Goal: Understand process/instructions

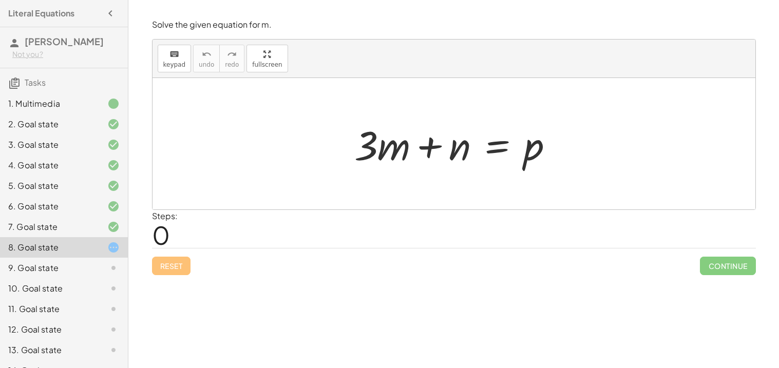
click at [432, 147] on div at bounding box center [458, 144] width 218 height 53
click at [498, 142] on div at bounding box center [458, 144] width 218 height 53
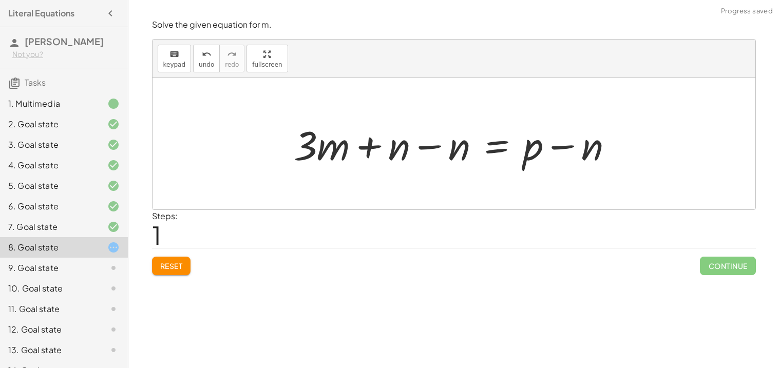
click at [427, 147] on div at bounding box center [458, 144] width 338 height 53
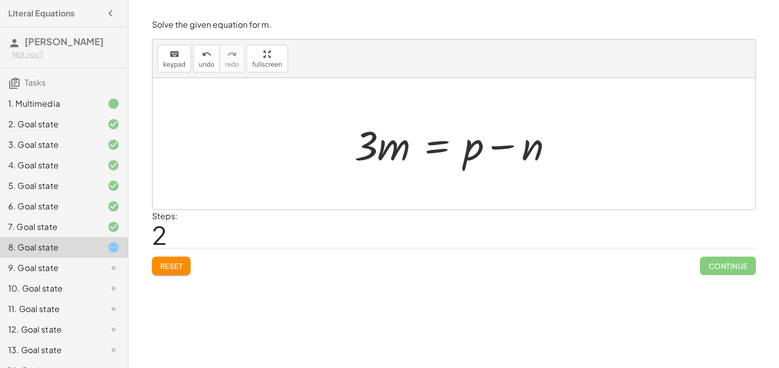
click at [428, 158] on div at bounding box center [458, 144] width 218 height 53
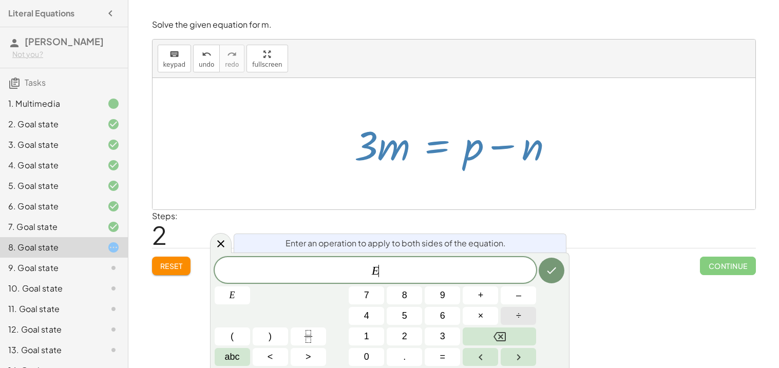
click at [507, 310] on button "÷" at bounding box center [518, 316] width 35 height 18
click at [442, 336] on span "3" at bounding box center [442, 337] width 5 height 14
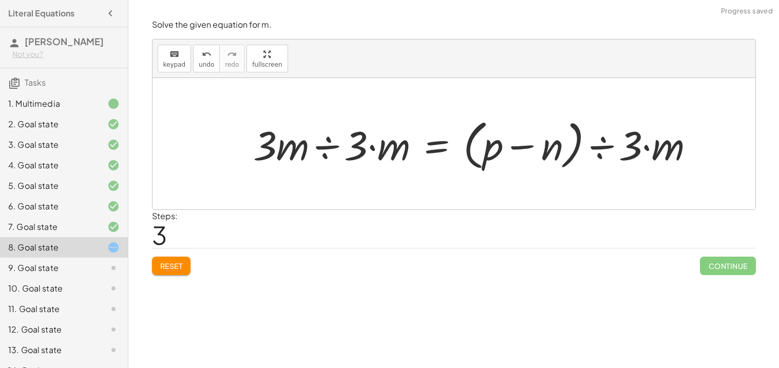
click at [344, 148] on div at bounding box center [478, 144] width 460 height 59
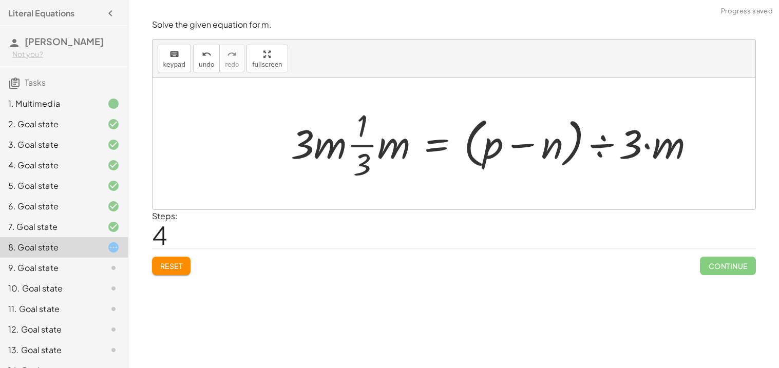
click at [323, 147] on div at bounding box center [497, 143] width 423 height 79
click at [359, 149] on div at bounding box center [497, 143] width 423 height 79
click at [360, 144] on div at bounding box center [497, 143] width 423 height 79
click at [628, 141] on div at bounding box center [497, 143] width 423 height 79
click at [600, 142] on div at bounding box center [479, 143] width 386 height 79
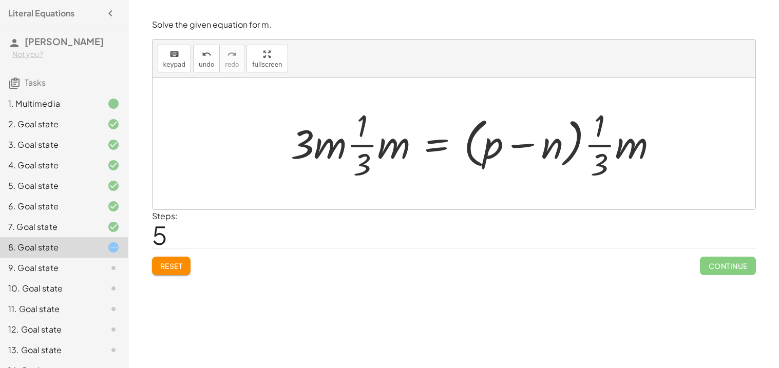
click at [338, 144] on div at bounding box center [479, 143] width 386 height 79
click at [181, 259] on button "Reset" at bounding box center [171, 266] width 39 height 18
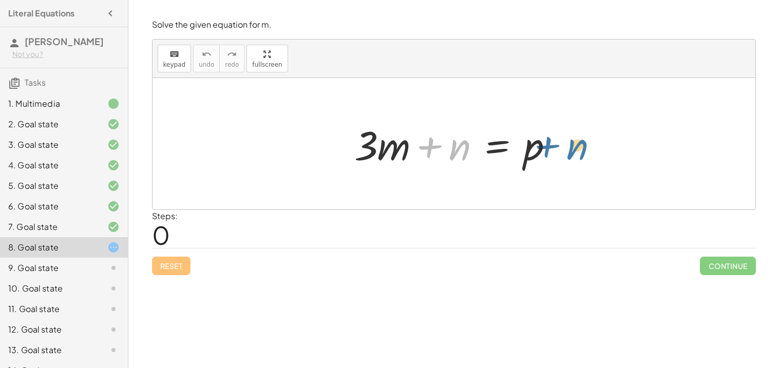
drag, startPoint x: 460, startPoint y: 143, endPoint x: 577, endPoint y: 138, distance: 116.7
drag, startPoint x: 452, startPoint y: 150, endPoint x: 585, endPoint y: 152, distance: 133.6
click at [585, 152] on div "+ n + · 3 · m + n = p" at bounding box center [454, 144] width 603 height 132
drag, startPoint x: 533, startPoint y: 145, endPoint x: 414, endPoint y: 144, distance: 118.7
click at [414, 144] on div at bounding box center [458, 144] width 218 height 53
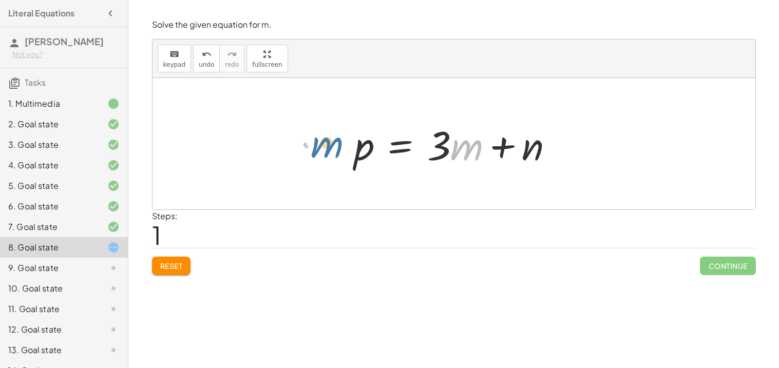
drag, startPoint x: 456, startPoint y: 155, endPoint x: 313, endPoint y: 151, distance: 142.9
click at [313, 151] on div "+ · 3 · m + n = p · m + · 3 · m + n = p" at bounding box center [454, 144] width 603 height 132
drag, startPoint x: 439, startPoint y: 139, endPoint x: 304, endPoint y: 128, distance: 135.5
click at [304, 128] on div "+ · 3 · m + n = p · 3 + · 3 · m + n = p" at bounding box center [454, 144] width 603 height 132
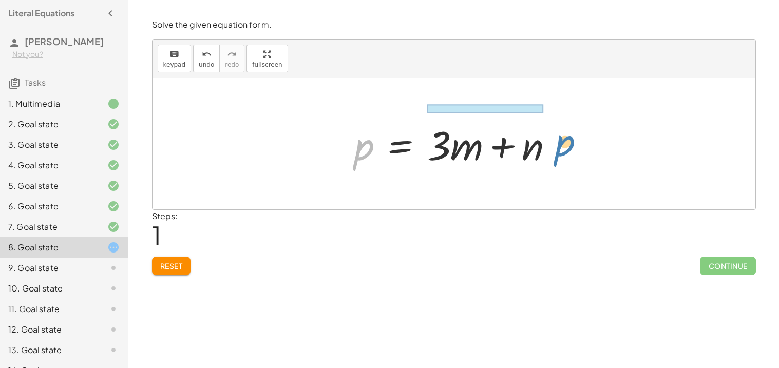
drag, startPoint x: 359, startPoint y: 147, endPoint x: 539, endPoint y: 144, distance: 180.3
click at [539, 144] on div at bounding box center [458, 144] width 218 height 53
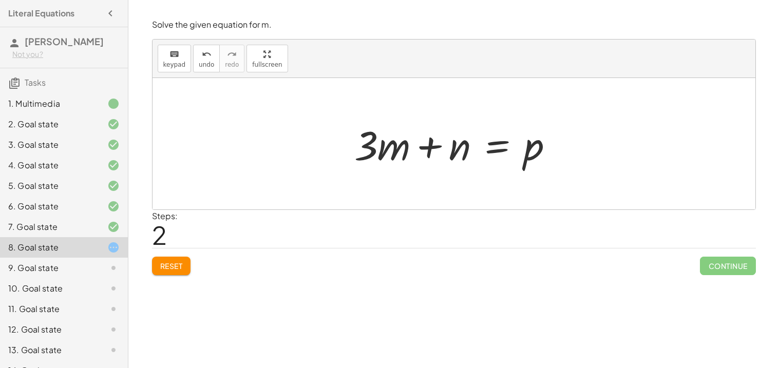
click at [183, 266] on button "Reset" at bounding box center [171, 266] width 39 height 18
click at [494, 147] on div at bounding box center [458, 144] width 218 height 53
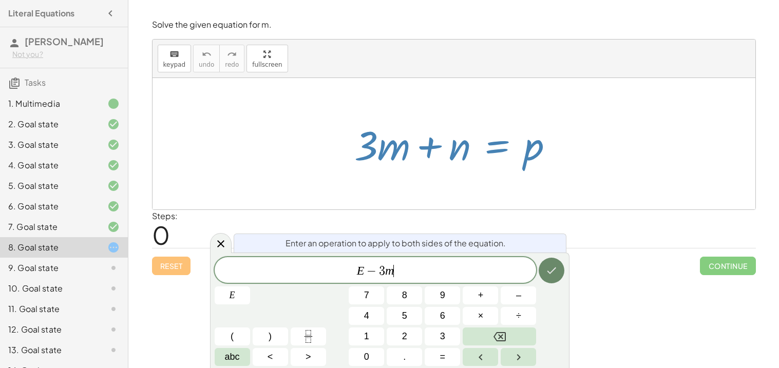
click at [549, 280] on button "Done" at bounding box center [552, 271] width 26 height 26
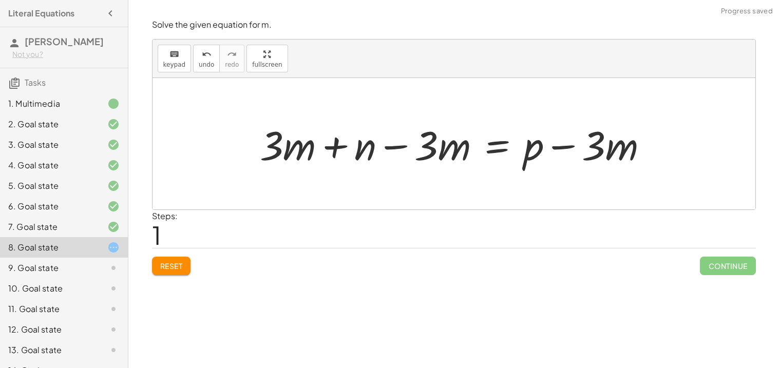
click at [309, 152] on div at bounding box center [458, 144] width 407 height 53
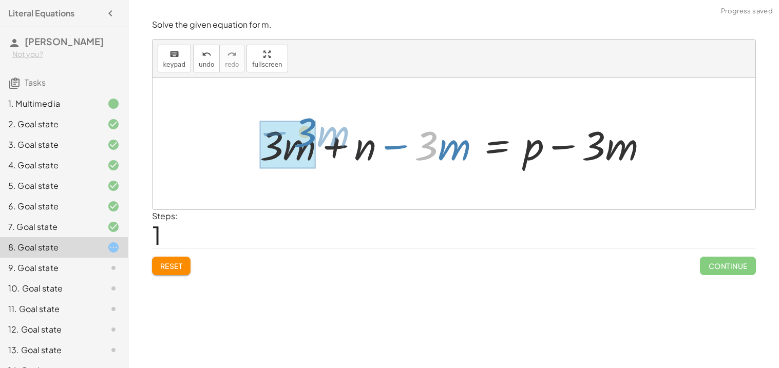
drag, startPoint x: 438, startPoint y: 142, endPoint x: 316, endPoint y: 129, distance: 121.9
click at [316, 129] on div at bounding box center [458, 144] width 407 height 53
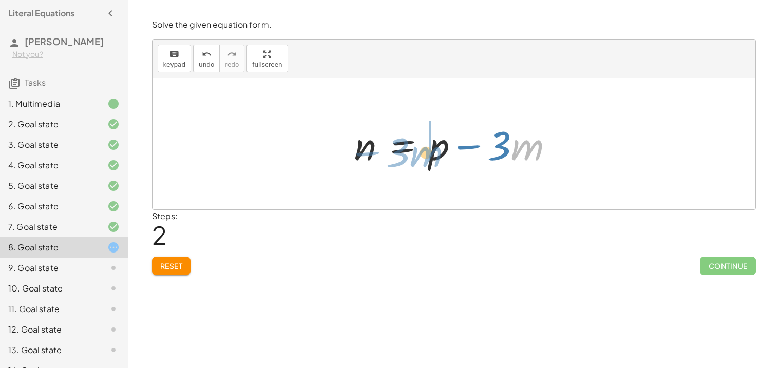
drag, startPoint x: 534, startPoint y: 148, endPoint x: 432, endPoint y: 155, distance: 103.0
click at [432, 155] on div at bounding box center [458, 144] width 218 height 53
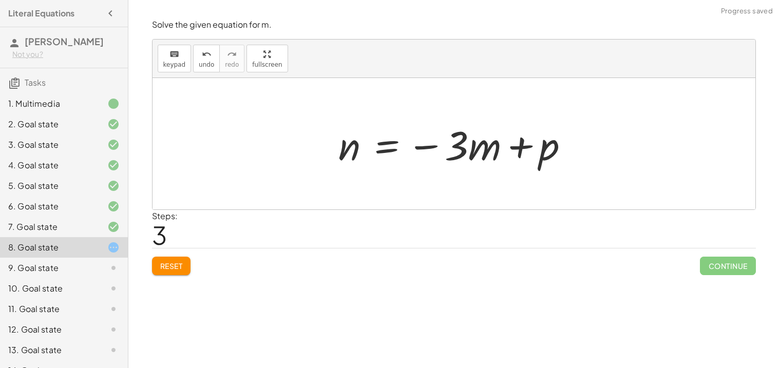
click at [172, 267] on span "Reset" at bounding box center [171, 265] width 23 height 9
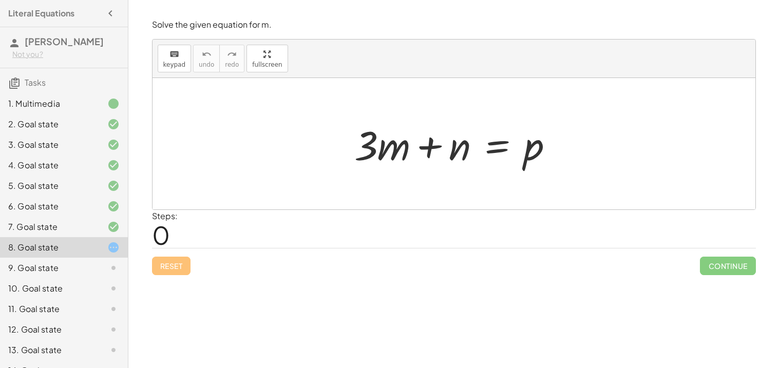
click at [511, 155] on div at bounding box center [458, 144] width 218 height 53
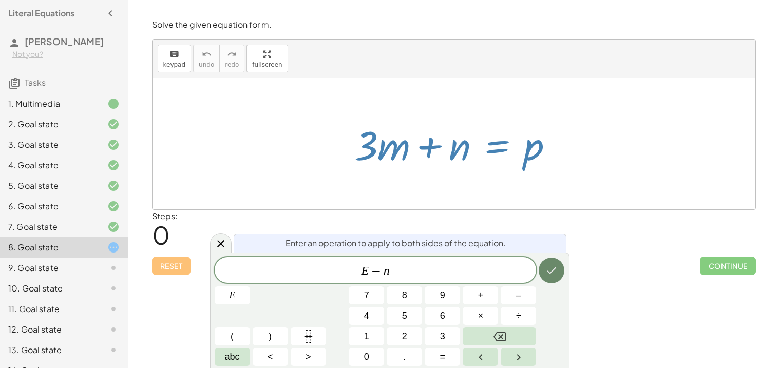
click at [554, 265] on icon "Done" at bounding box center [552, 271] width 12 height 12
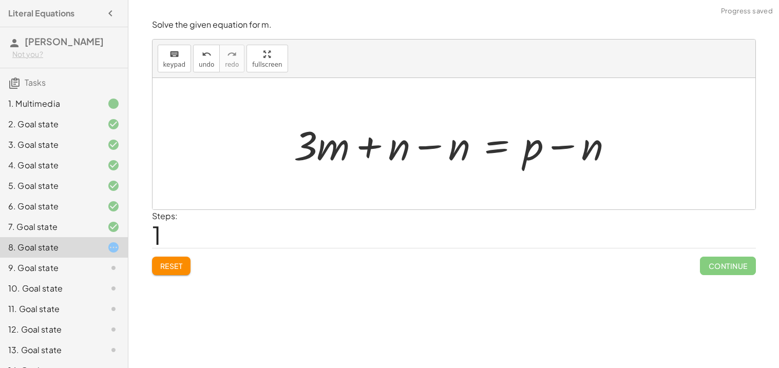
click at [400, 152] on div at bounding box center [458, 144] width 338 height 53
click at [430, 148] on div at bounding box center [458, 144] width 338 height 53
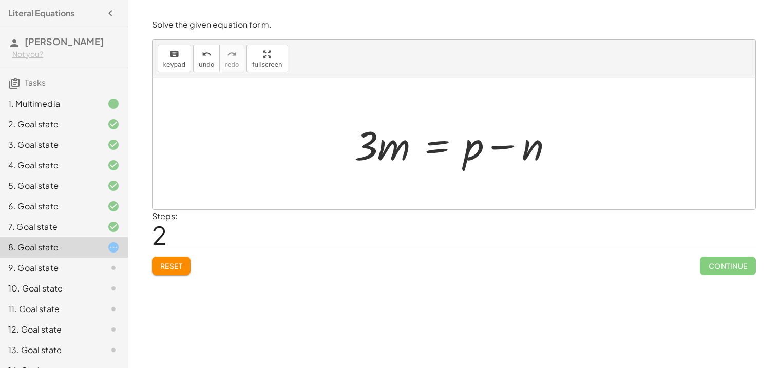
click at [438, 141] on div at bounding box center [458, 144] width 218 height 53
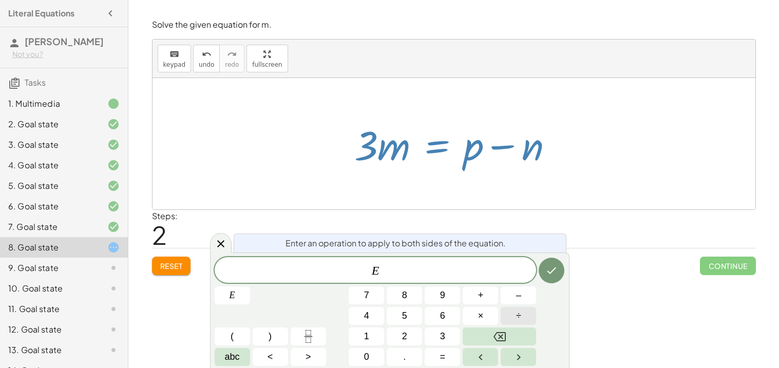
click at [509, 316] on button "÷" at bounding box center [518, 316] width 35 height 18
click at [548, 260] on button "Done" at bounding box center [552, 271] width 26 height 26
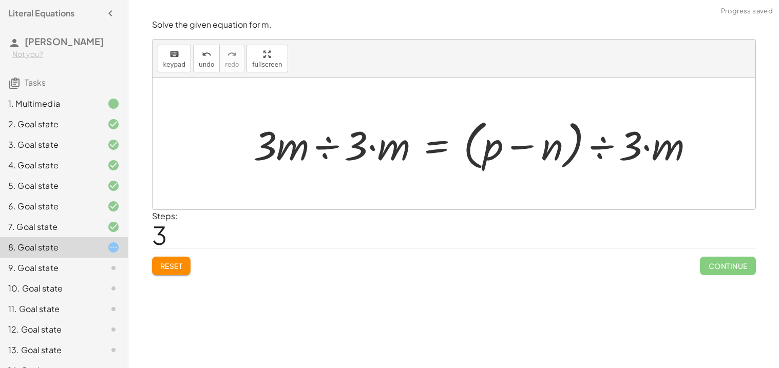
click at [340, 149] on div at bounding box center [478, 144] width 460 height 59
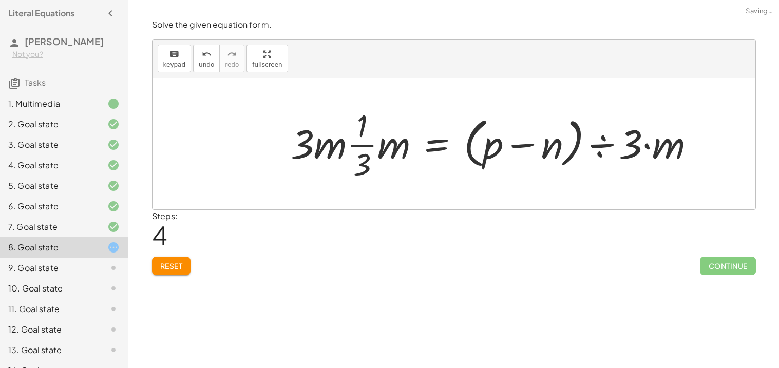
click at [337, 149] on div at bounding box center [497, 143] width 423 height 79
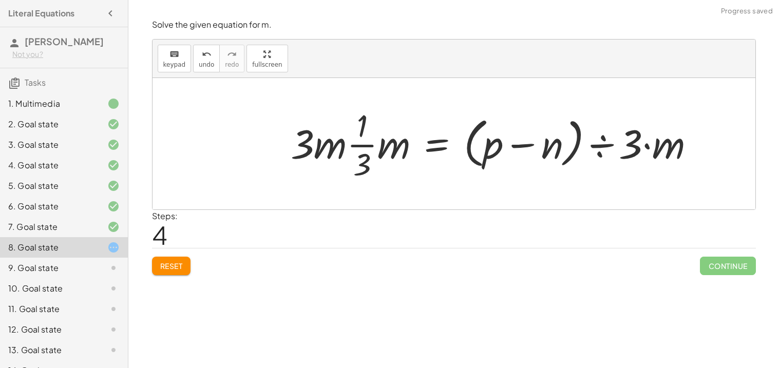
click at [337, 149] on div at bounding box center [497, 143] width 423 height 79
click at [368, 145] on div at bounding box center [497, 143] width 423 height 79
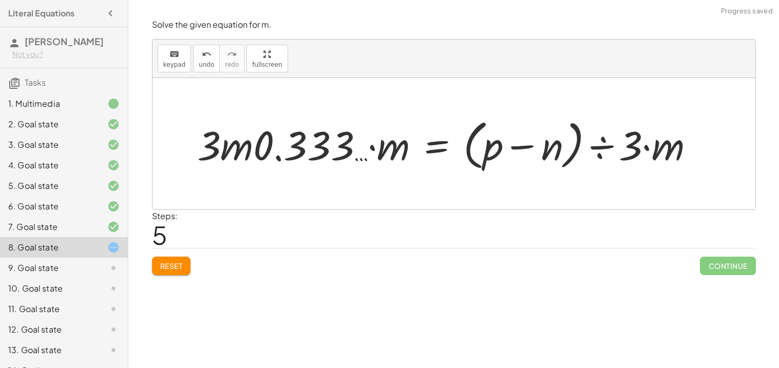
click at [316, 152] on div at bounding box center [450, 144] width 516 height 59
click at [266, 138] on div at bounding box center [450, 144] width 516 height 59
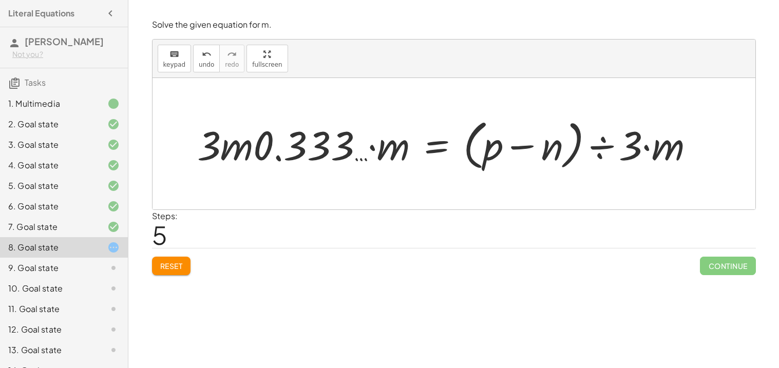
click at [266, 138] on div at bounding box center [450, 144] width 516 height 59
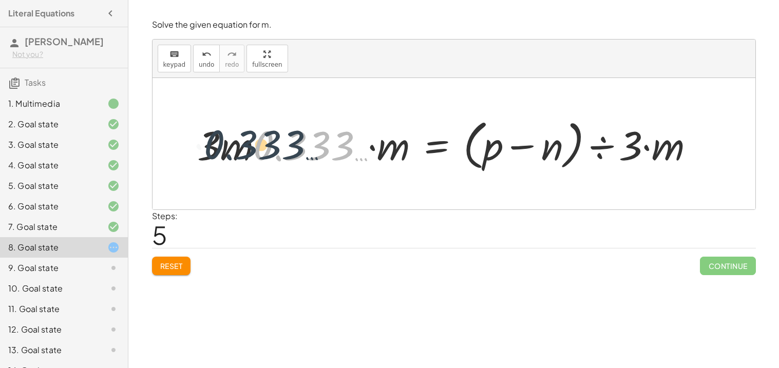
drag, startPoint x: 305, startPoint y: 141, endPoint x: 243, endPoint y: 140, distance: 61.6
click at [243, 140] on div at bounding box center [450, 144] width 516 height 59
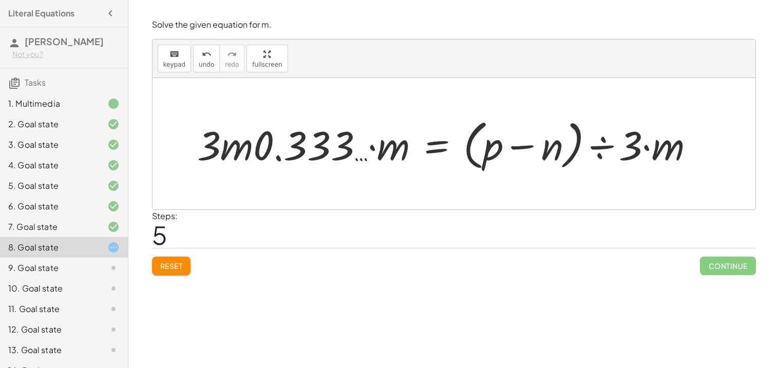
click at [175, 266] on span "Reset" at bounding box center [171, 265] width 23 height 9
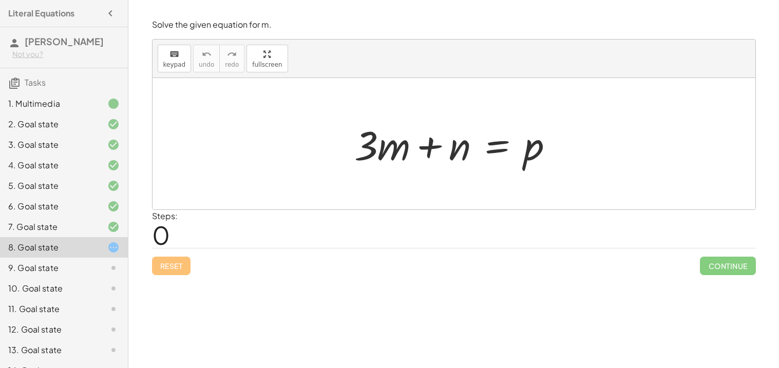
click at [504, 143] on div at bounding box center [458, 144] width 218 height 53
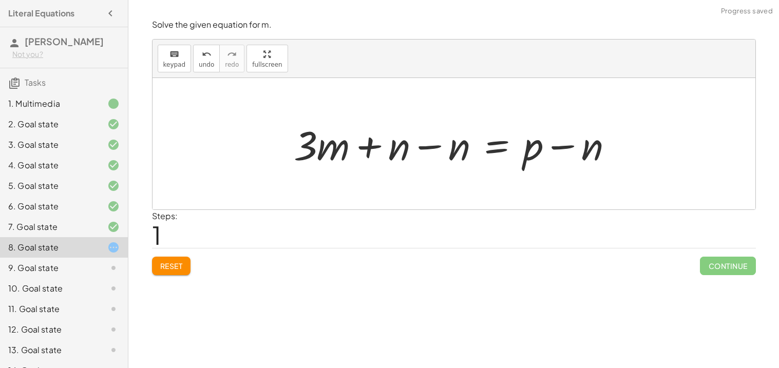
click at [405, 151] on div at bounding box center [458, 144] width 338 height 53
click at [402, 151] on div at bounding box center [458, 144] width 338 height 53
click at [424, 146] on div at bounding box center [458, 144] width 338 height 53
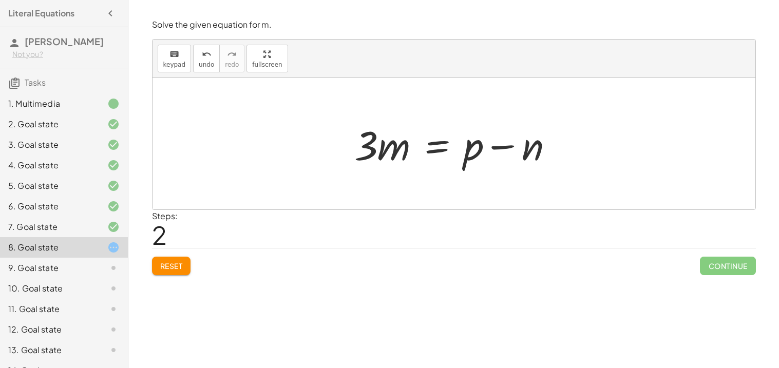
click at [434, 153] on div at bounding box center [458, 144] width 218 height 53
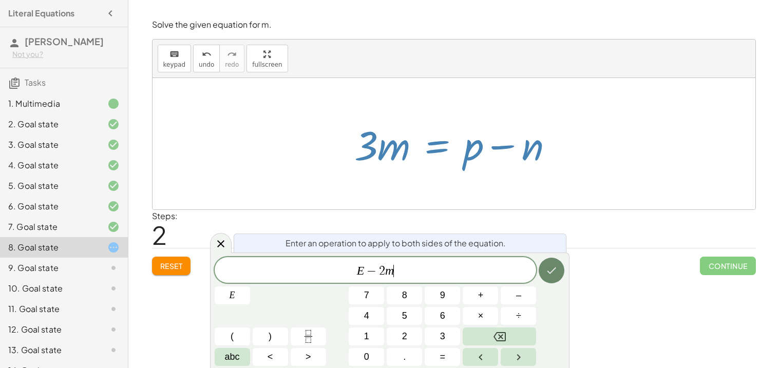
click at [546, 277] on button "Done" at bounding box center [552, 271] width 26 height 26
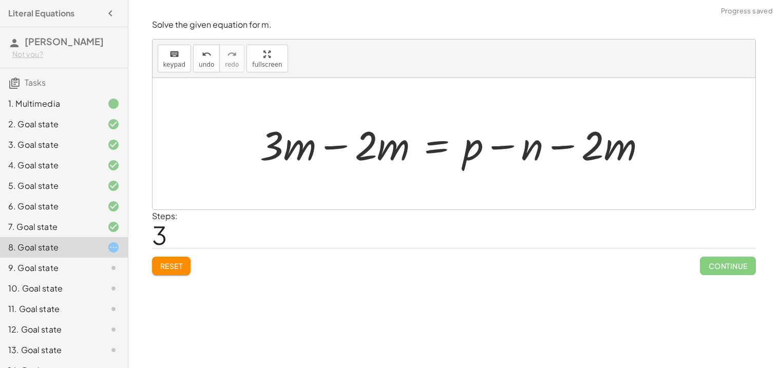
click at [336, 152] on div at bounding box center [457, 144] width 405 height 53
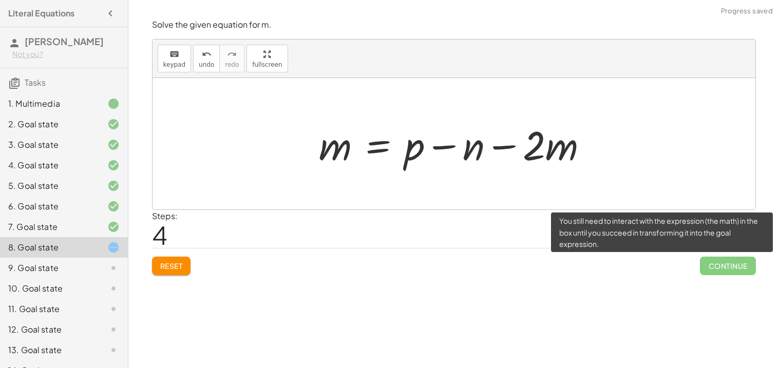
click at [716, 268] on span "Continue" at bounding box center [727, 266] width 55 height 18
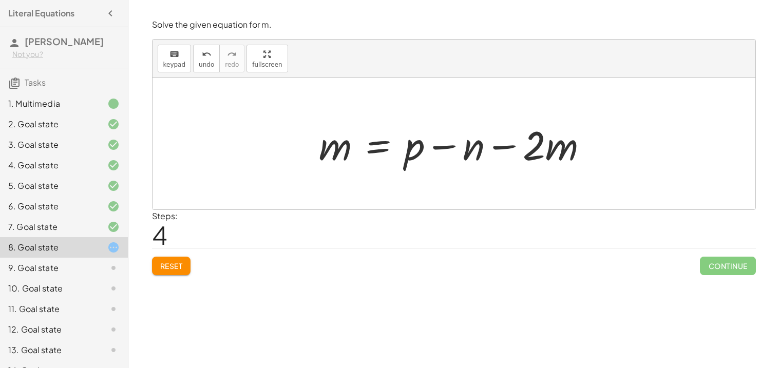
click at [509, 147] on div at bounding box center [458, 144] width 288 height 53
click at [365, 146] on div at bounding box center [458, 144] width 288 height 53
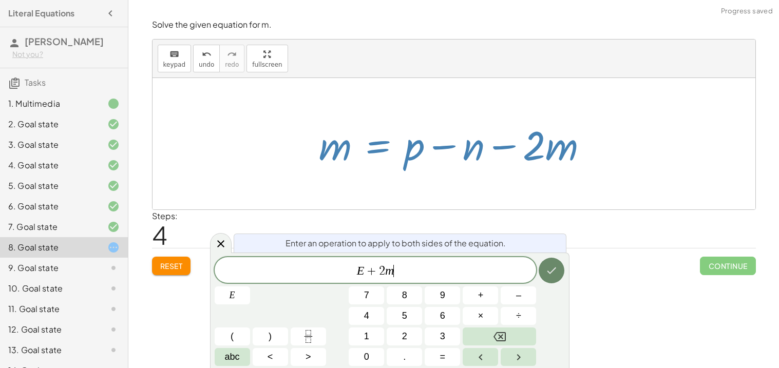
click at [564, 268] on button "Done" at bounding box center [552, 271] width 26 height 26
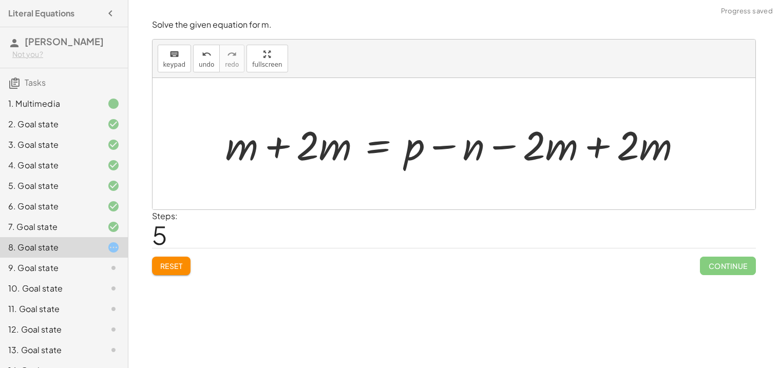
click at [604, 140] on div at bounding box center [457, 144] width 475 height 53
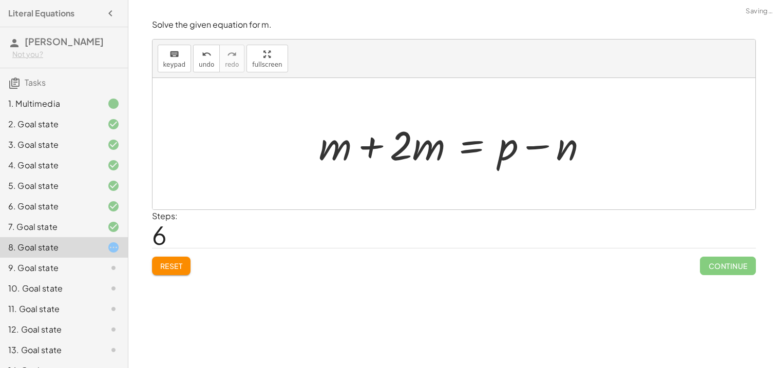
click at [408, 149] on div at bounding box center [458, 144] width 288 height 53
drag, startPoint x: 419, startPoint y: 147, endPoint x: 588, endPoint y: 141, distance: 169.1
click at [588, 141] on div at bounding box center [458, 144] width 288 height 53
click at [388, 145] on div at bounding box center [458, 144] width 288 height 53
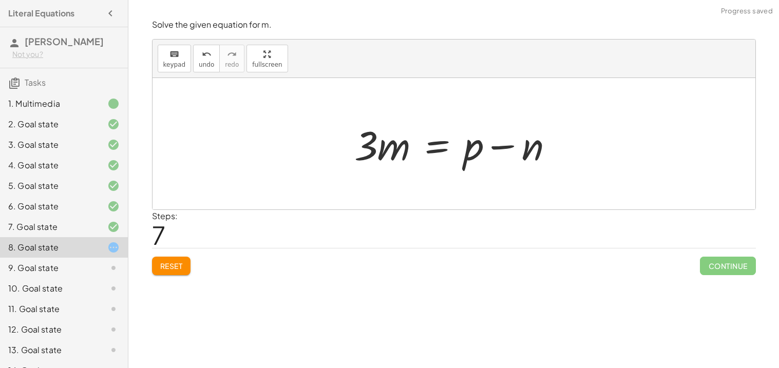
click at [178, 258] on button "Reset" at bounding box center [171, 266] width 39 height 18
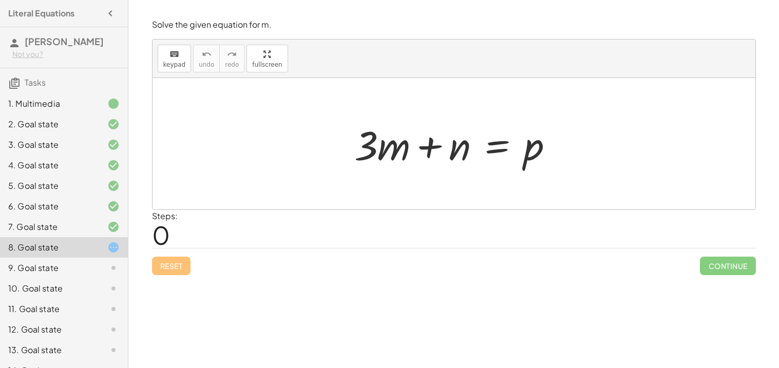
click at [116, 271] on icon at bounding box center [113, 268] width 12 height 12
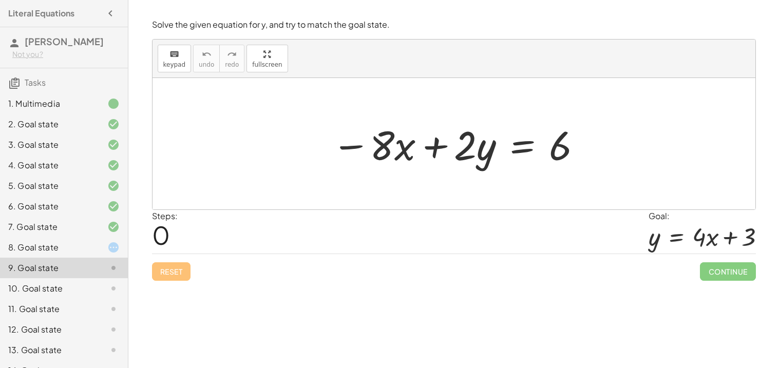
click at [393, 142] on div at bounding box center [458, 144] width 262 height 53
click at [523, 146] on div at bounding box center [458, 144] width 262 height 53
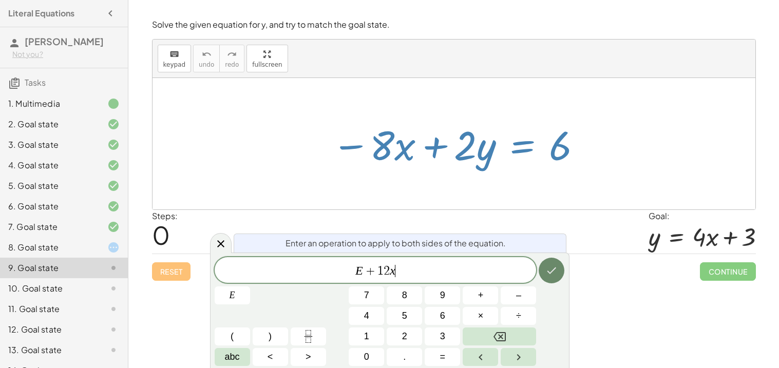
click at [549, 269] on icon "Done" at bounding box center [552, 271] width 12 height 12
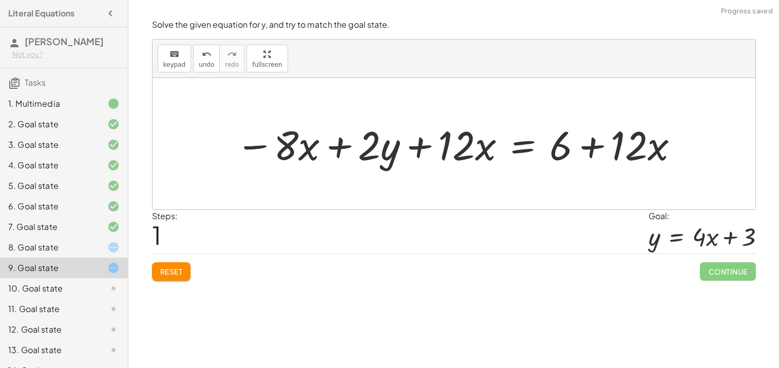
click at [290, 148] on div at bounding box center [458, 144] width 455 height 53
drag, startPoint x: 462, startPoint y: 143, endPoint x: 279, endPoint y: 146, distance: 182.9
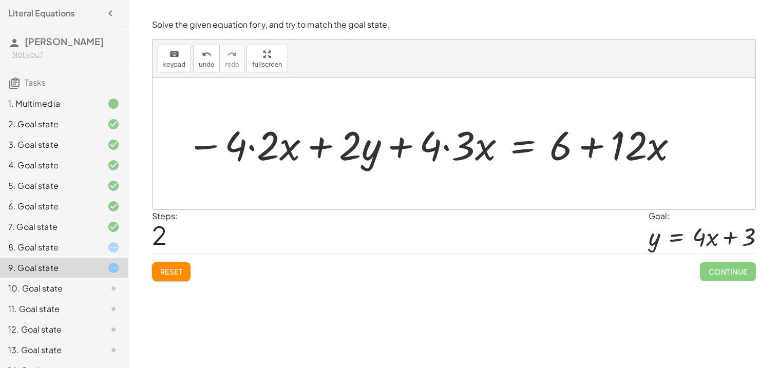
click at [269, 151] on div at bounding box center [433, 144] width 504 height 53
click at [447, 144] on div at bounding box center [449, 144] width 474 height 53
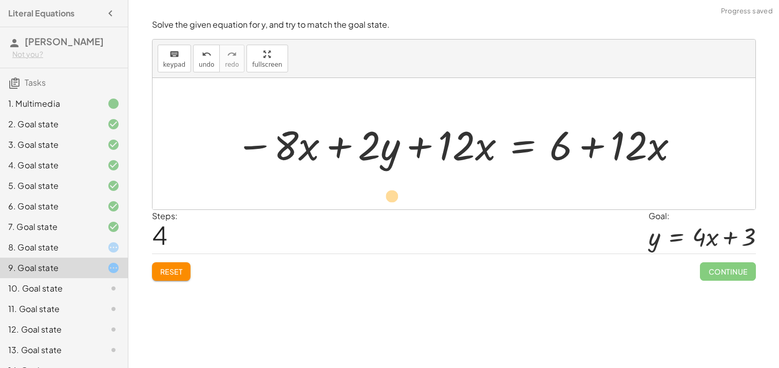
drag, startPoint x: 481, startPoint y: 151, endPoint x: 388, endPoint y: 199, distance: 105.5
drag, startPoint x: 445, startPoint y: 141, endPoint x: 262, endPoint y: 135, distance: 183.0
click at [262, 135] on div at bounding box center [458, 144] width 455 height 53
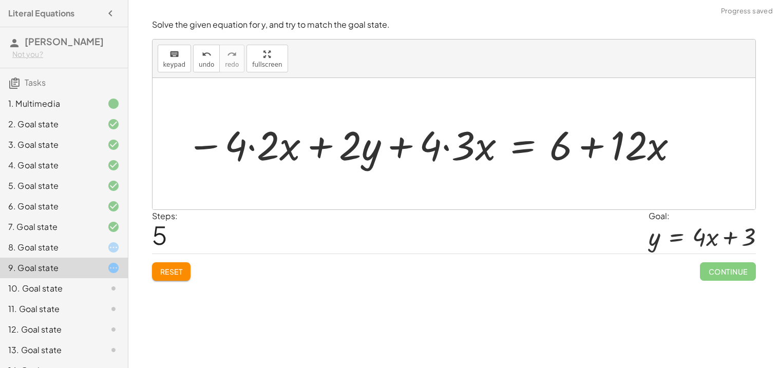
click at [446, 144] on div at bounding box center [433, 144] width 504 height 53
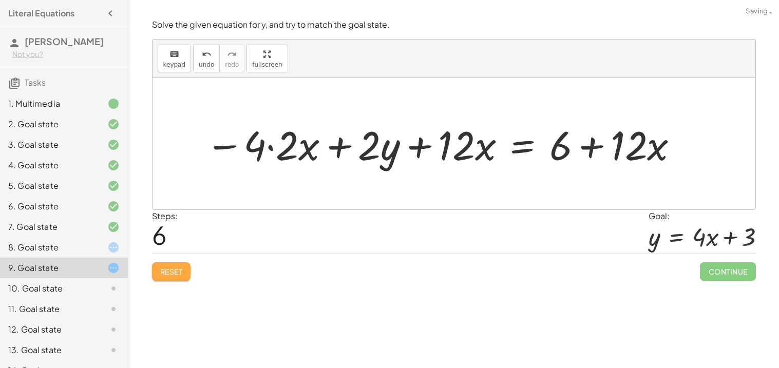
click at [181, 274] on span "Reset" at bounding box center [171, 271] width 23 height 9
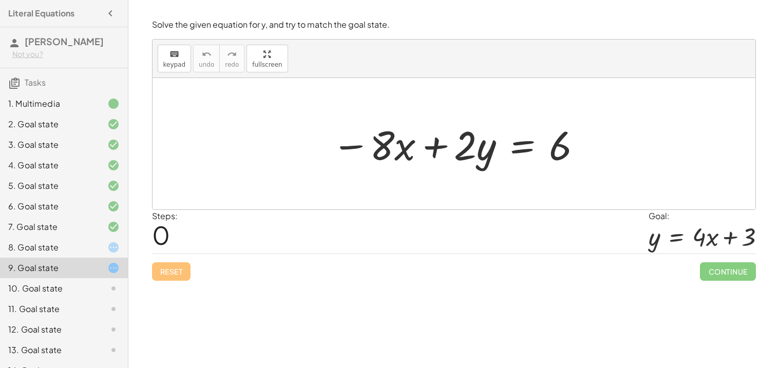
click at [519, 151] on div at bounding box center [458, 144] width 262 height 53
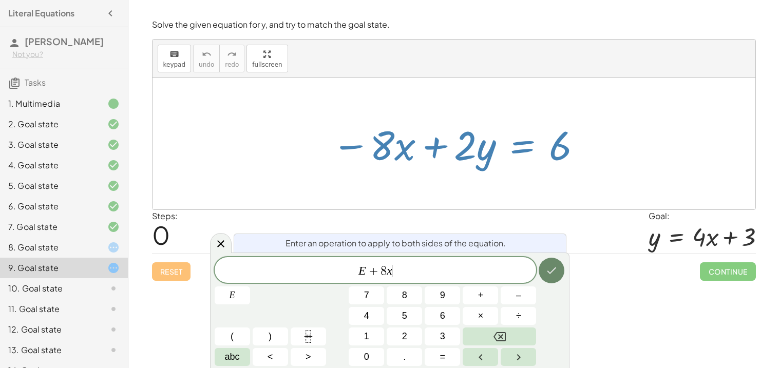
click at [548, 267] on icon "Done" at bounding box center [552, 271] width 12 height 12
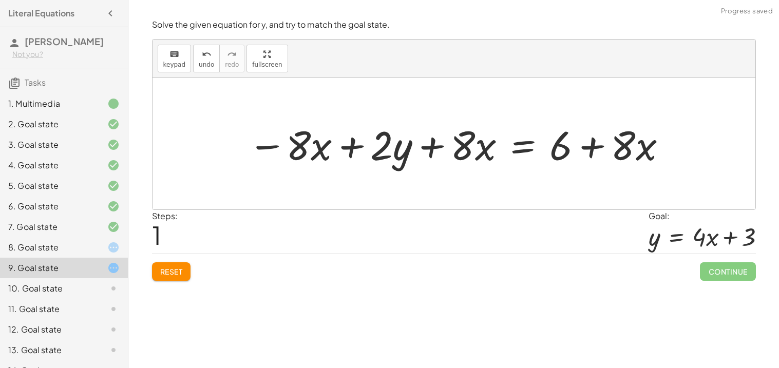
click at [309, 147] on div at bounding box center [458, 144] width 430 height 53
drag, startPoint x: 304, startPoint y: 146, endPoint x: 451, endPoint y: 146, distance: 146.9
click at [451, 146] on div at bounding box center [458, 144] width 430 height 53
click at [437, 143] on div at bounding box center [480, 144] width 399 height 53
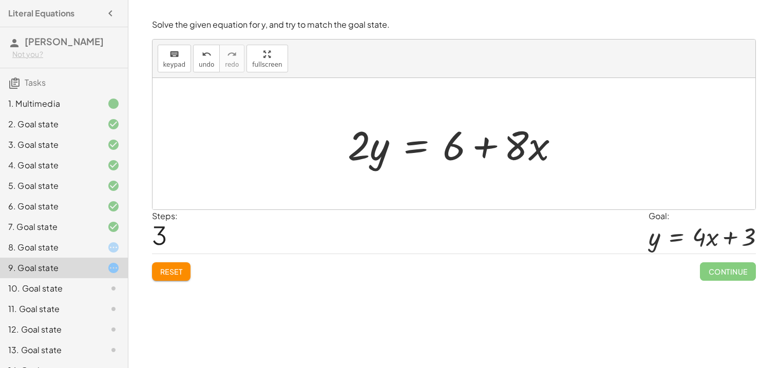
click at [413, 140] on div at bounding box center [458, 144] width 231 height 53
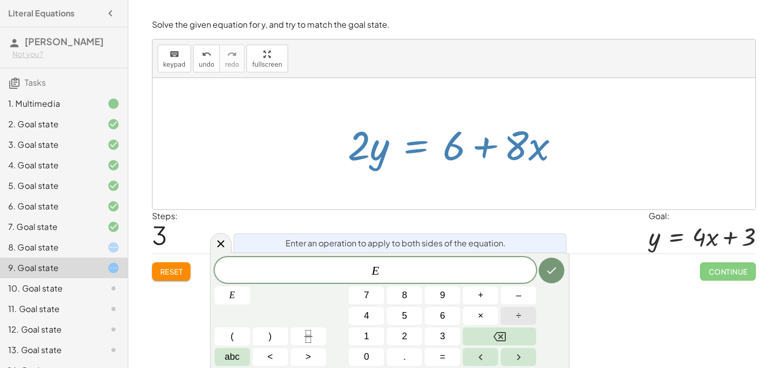
click at [506, 312] on button "÷" at bounding box center [518, 316] width 35 height 18
click at [549, 269] on icon "Done" at bounding box center [552, 271] width 12 height 12
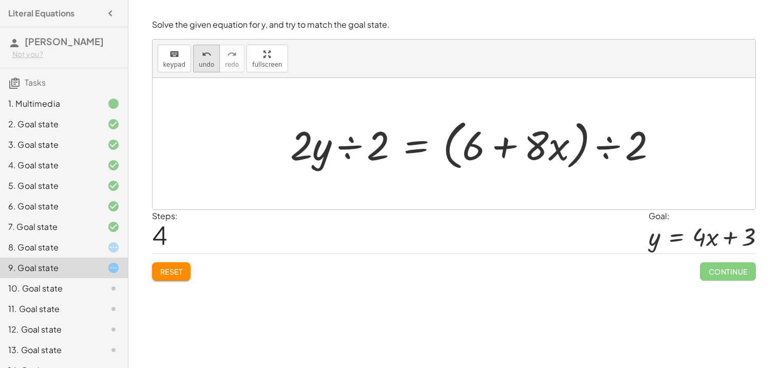
click at [207, 57] on icon "undo" at bounding box center [207, 54] width 10 height 12
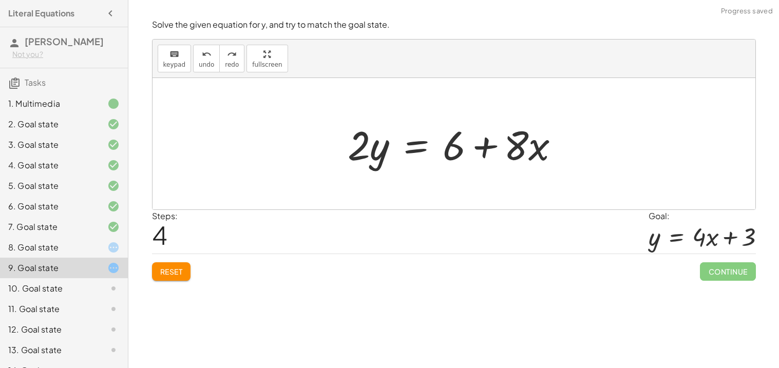
click at [418, 142] on div at bounding box center [458, 144] width 231 height 53
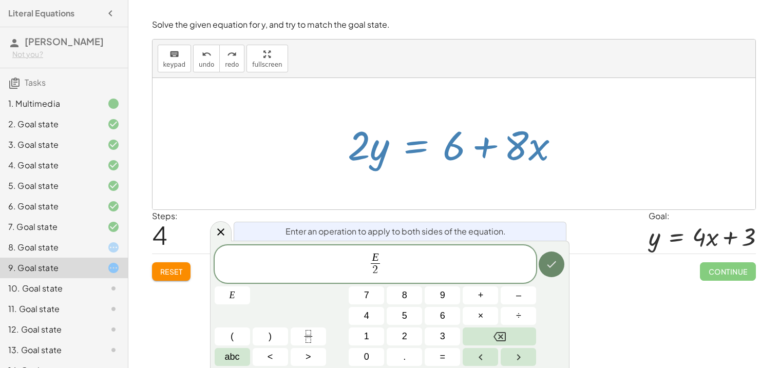
click at [547, 266] on icon "Done" at bounding box center [552, 264] width 12 height 12
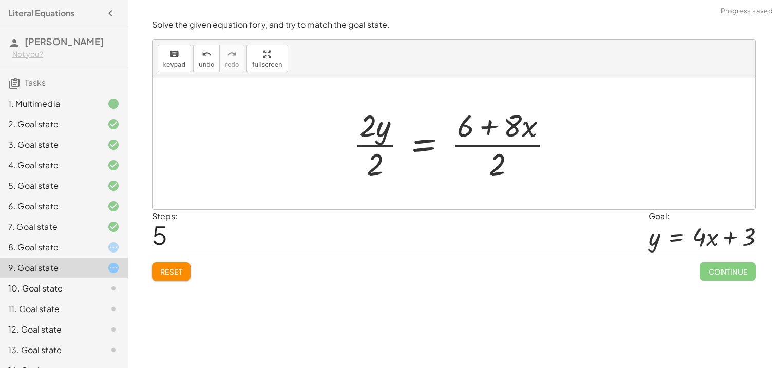
click at [374, 144] on div at bounding box center [458, 143] width 220 height 79
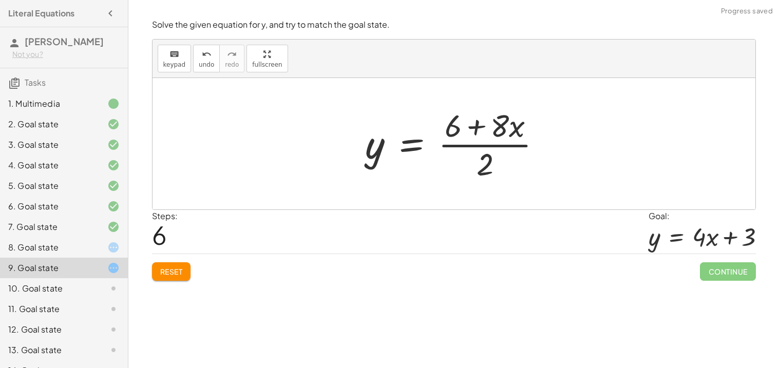
click at [489, 147] on div at bounding box center [458, 143] width 195 height 79
drag, startPoint x: 480, startPoint y: 165, endPoint x: 449, endPoint y: 135, distance: 42.9
click at [449, 135] on div at bounding box center [458, 143] width 195 height 79
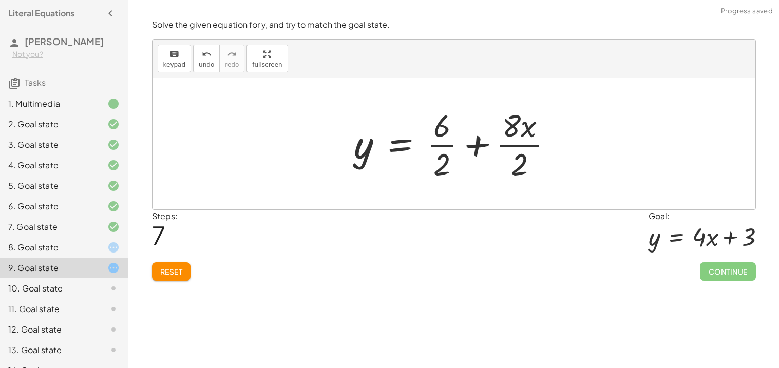
click at [519, 144] on div at bounding box center [457, 143] width 217 height 79
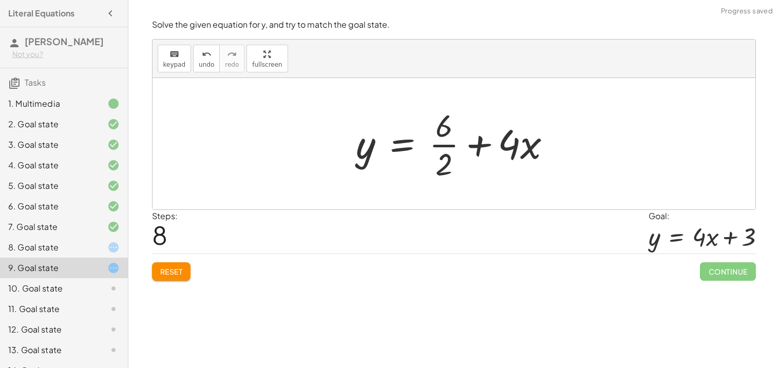
click at [444, 144] on div at bounding box center [458, 143] width 214 height 79
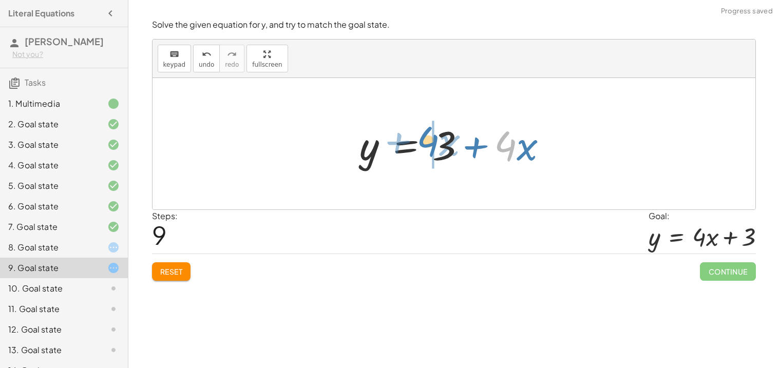
drag, startPoint x: 505, startPoint y: 142, endPoint x: 428, endPoint y: 138, distance: 77.7
click at [428, 138] on div at bounding box center [458, 144] width 207 height 53
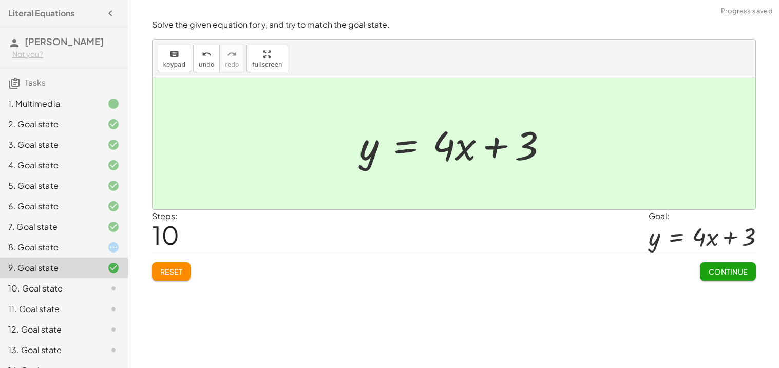
click at [732, 272] on span "Continue" at bounding box center [727, 271] width 39 height 9
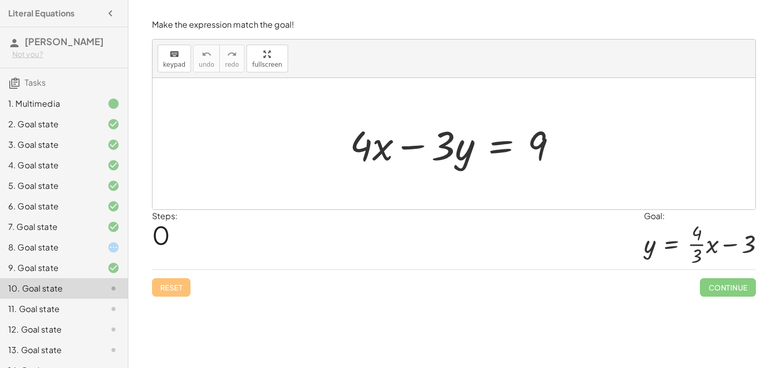
click at [502, 145] on div at bounding box center [458, 144] width 227 height 53
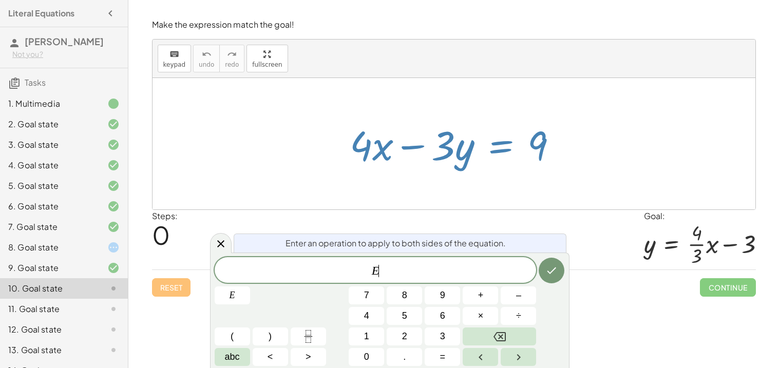
click at [67, 245] on div "8. Goal state" at bounding box center [49, 247] width 83 height 12
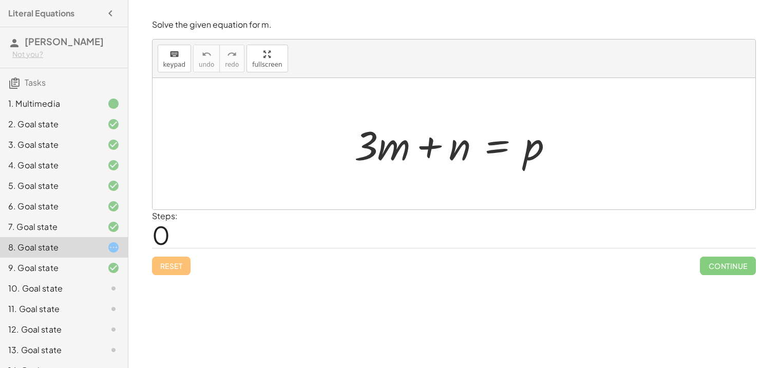
click at [503, 141] on div at bounding box center [458, 144] width 218 height 53
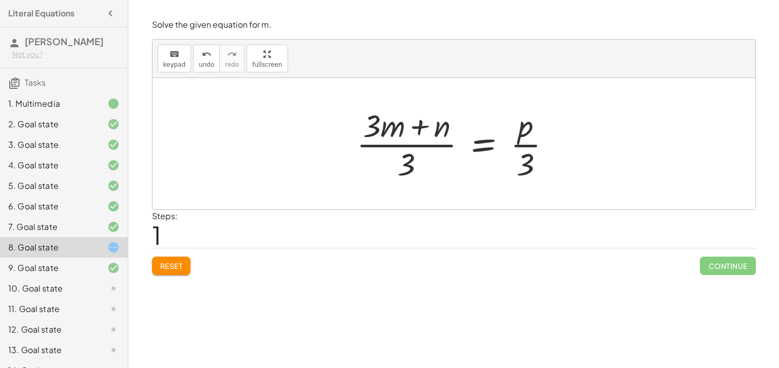
click at [162, 268] on span "Reset" at bounding box center [171, 265] width 23 height 9
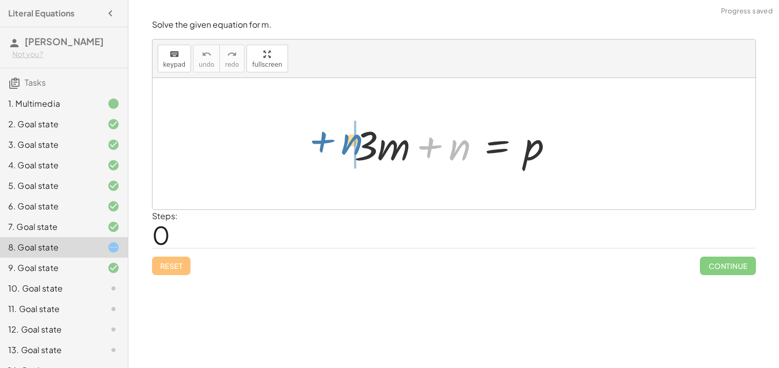
drag, startPoint x: 463, startPoint y: 149, endPoint x: 355, endPoint y: 143, distance: 108.0
click at [355, 143] on div at bounding box center [458, 144] width 218 height 53
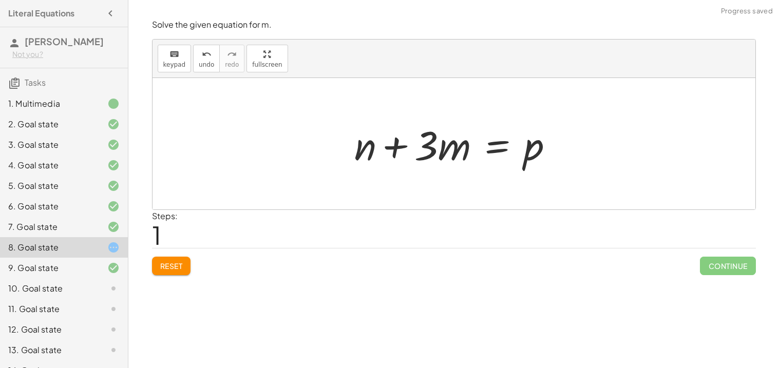
click at [494, 152] on div at bounding box center [458, 144] width 218 height 53
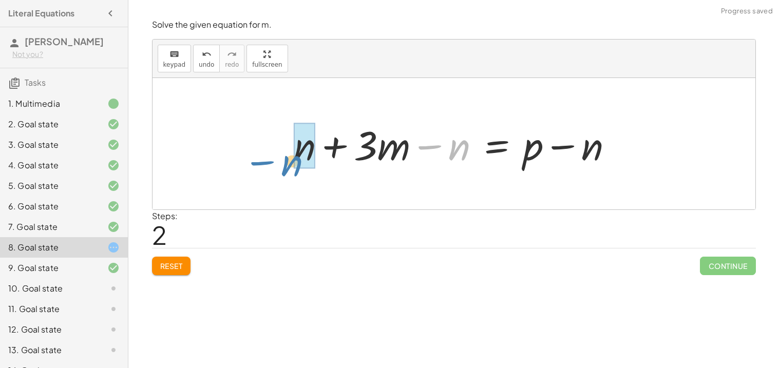
drag, startPoint x: 461, startPoint y: 149, endPoint x: 297, endPoint y: 160, distance: 163.7
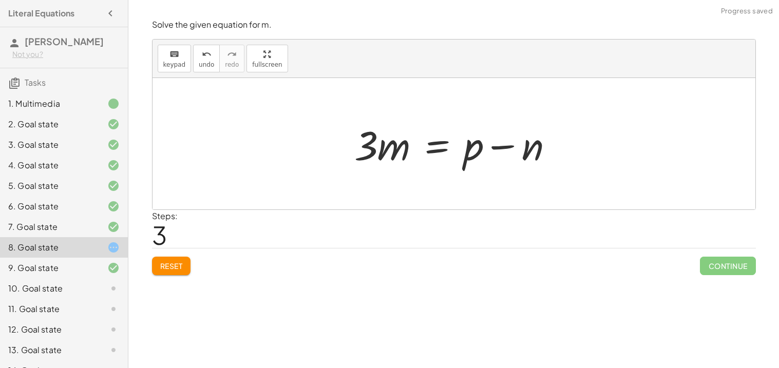
click at [435, 141] on div at bounding box center [458, 144] width 218 height 53
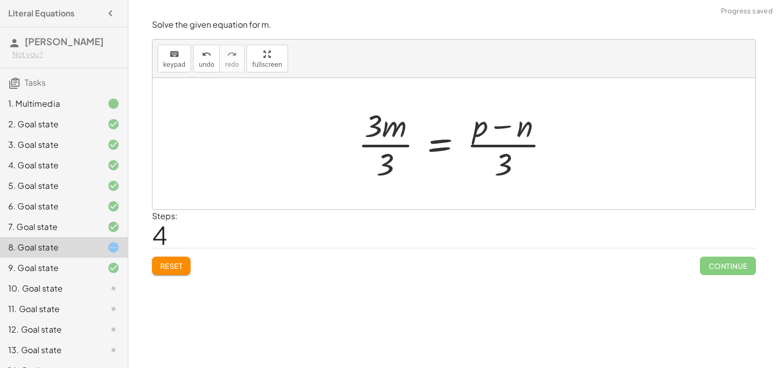
click at [392, 124] on div at bounding box center [458, 143] width 210 height 79
click at [392, 151] on div at bounding box center [458, 143] width 210 height 79
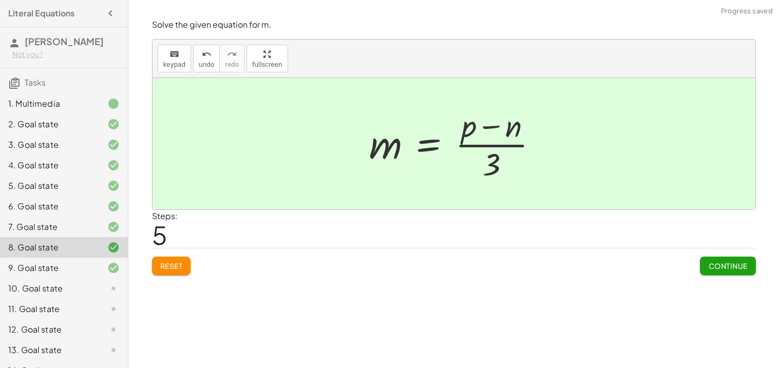
click at [723, 266] on span "Continue" at bounding box center [727, 265] width 39 height 9
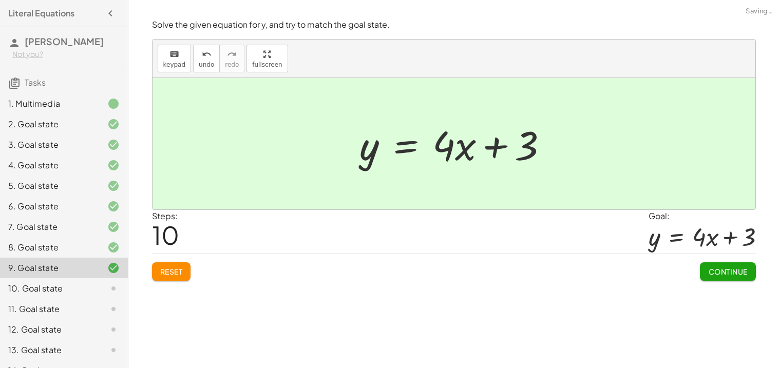
click at [726, 265] on button "Continue" at bounding box center [727, 272] width 55 height 18
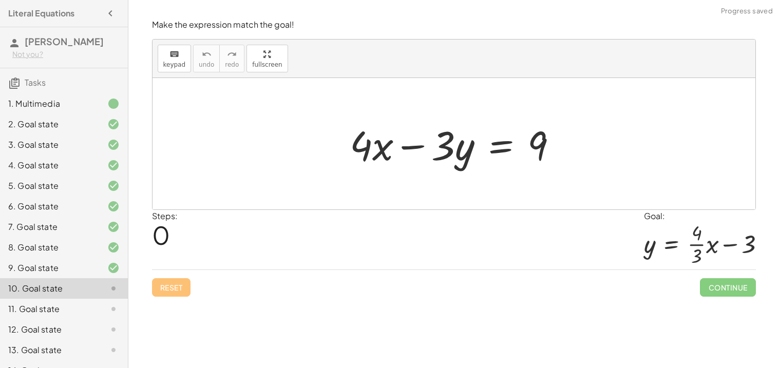
click at [97, 268] on div at bounding box center [105, 268] width 29 height 12
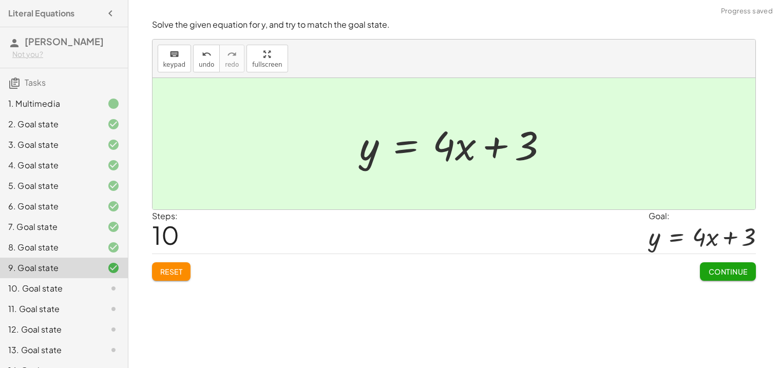
click at [73, 285] on div "10. Goal state" at bounding box center [49, 289] width 83 height 12
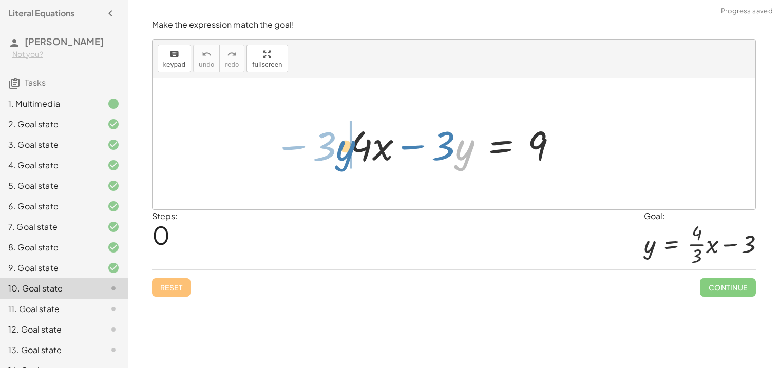
drag, startPoint x: 474, startPoint y: 145, endPoint x: 353, endPoint y: 145, distance: 120.2
click at [353, 145] on div at bounding box center [458, 144] width 227 height 53
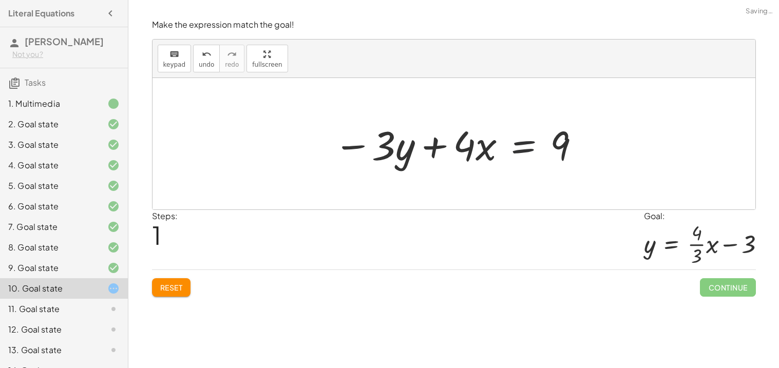
click at [547, 138] on div at bounding box center [458, 144] width 258 height 53
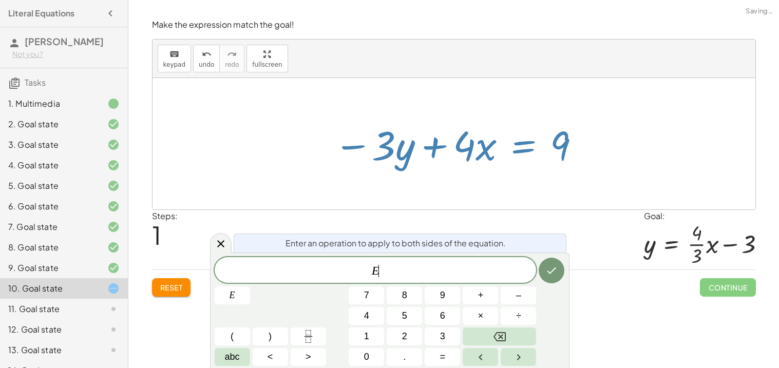
drag, startPoint x: 560, startPoint y: 140, endPoint x: 428, endPoint y: 143, distance: 132.6
click at [428, 143] on div at bounding box center [458, 144] width 258 height 53
click at [557, 266] on icon "Done" at bounding box center [552, 271] width 12 height 12
click at [582, 194] on div at bounding box center [454, 144] width 603 height 132
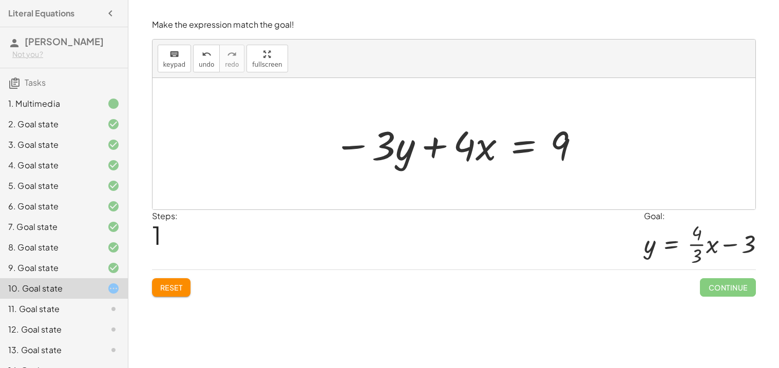
click at [524, 147] on div at bounding box center [458, 144] width 258 height 53
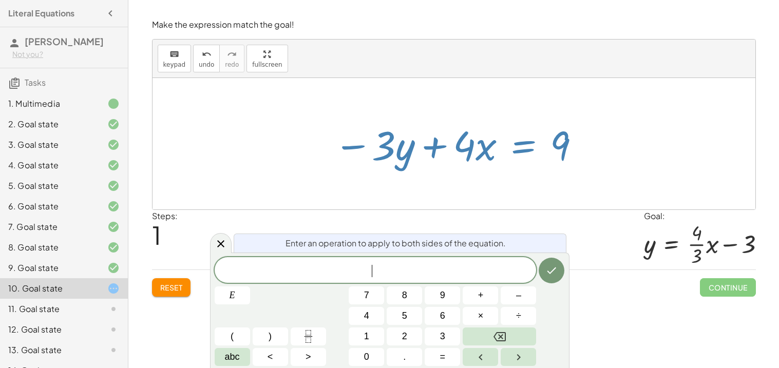
click at [54, 269] on div "9. Goal state" at bounding box center [49, 268] width 83 height 12
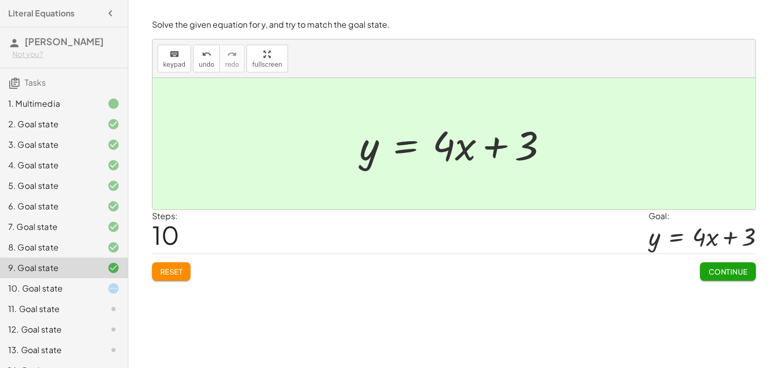
click at [107, 291] on icon at bounding box center [113, 289] width 12 height 12
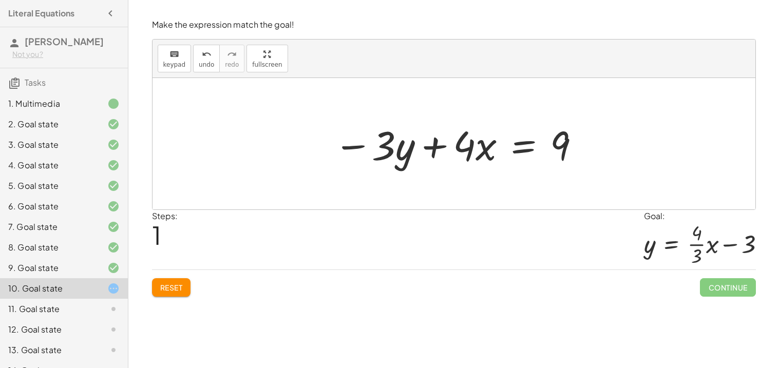
click at [520, 149] on div at bounding box center [458, 144] width 258 height 53
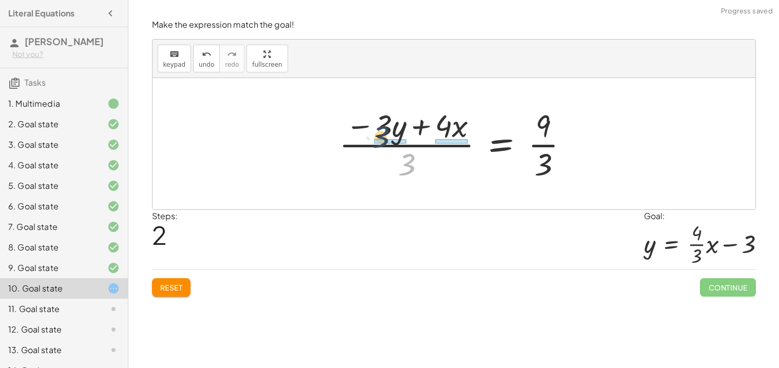
drag, startPoint x: 408, startPoint y: 164, endPoint x: 383, endPoint y: 133, distance: 40.1
click at [383, 133] on div at bounding box center [458, 143] width 248 height 79
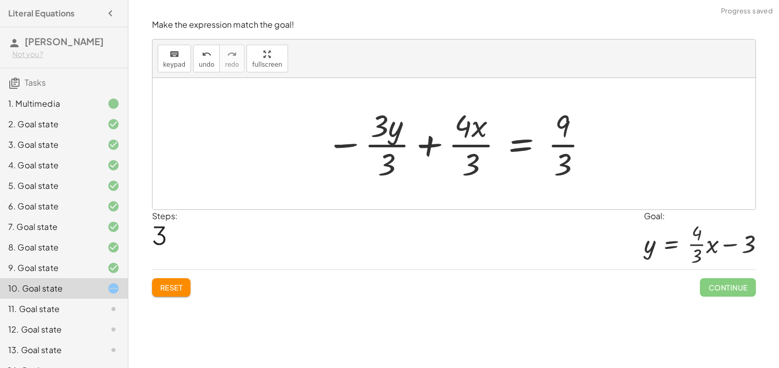
click at [382, 131] on div at bounding box center [458, 143] width 274 height 79
click at [385, 165] on div at bounding box center [458, 143] width 274 height 79
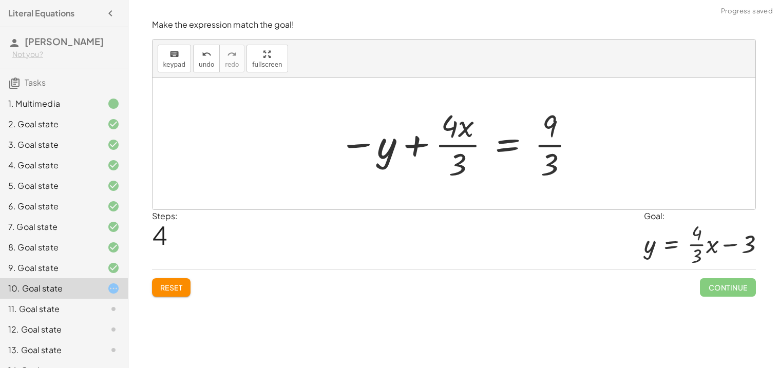
click at [463, 131] on div at bounding box center [458, 143] width 248 height 79
click at [465, 154] on div at bounding box center [458, 143] width 248 height 79
click at [458, 158] on div at bounding box center [458, 143] width 248 height 79
click at [558, 138] on div at bounding box center [458, 143] width 248 height 79
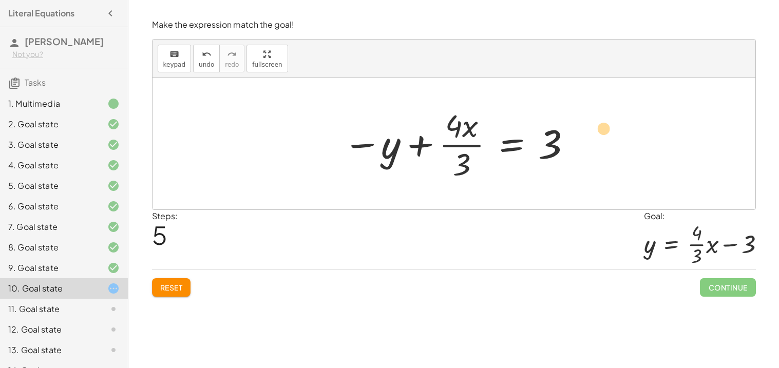
drag, startPoint x: 469, startPoint y: 134, endPoint x: 584, endPoint y: 141, distance: 115.8
click at [584, 141] on div "+ · 4 · x − · 3 · y = 9 − · 3 · y + · 4 · x = 9 · ( − · 3 · y + · 4 · x ) · 3 =…" at bounding box center [454, 144] width 603 height 132
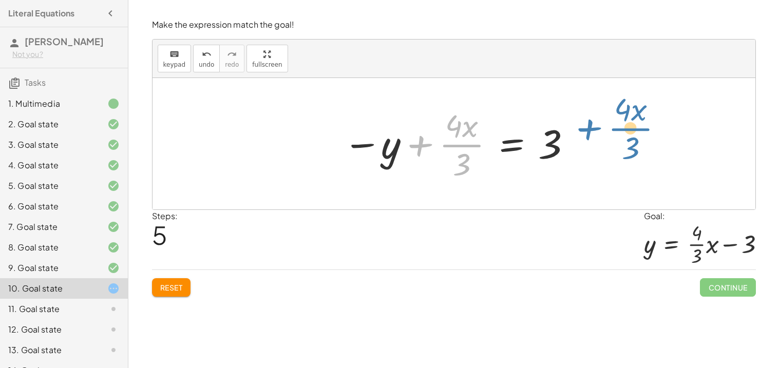
drag, startPoint x: 463, startPoint y: 146, endPoint x: 633, endPoint y: 130, distance: 170.3
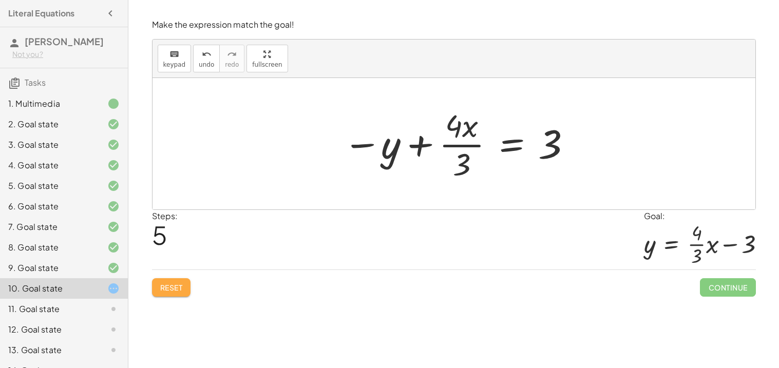
click at [166, 287] on span "Reset" at bounding box center [171, 287] width 23 height 9
